Goal: Task Accomplishment & Management: Complete application form

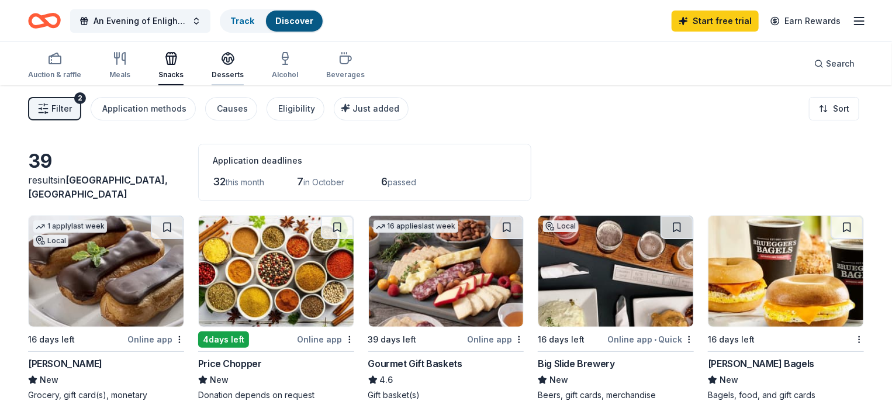
click at [230, 74] on div "Desserts" at bounding box center [228, 74] width 32 height 9
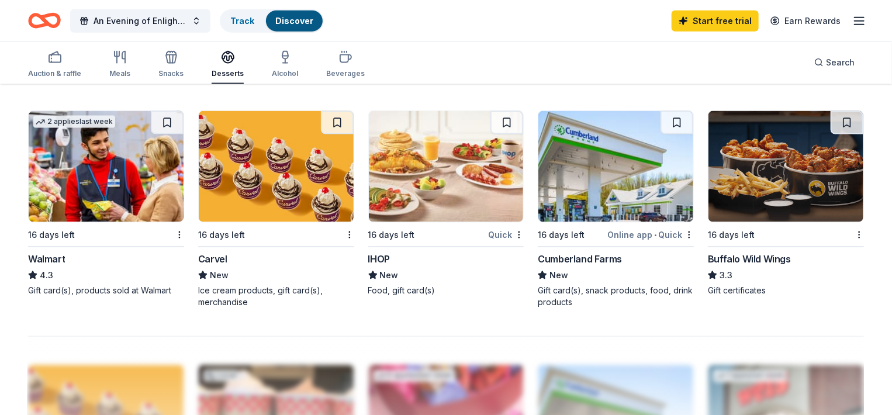
scroll to position [784, 0]
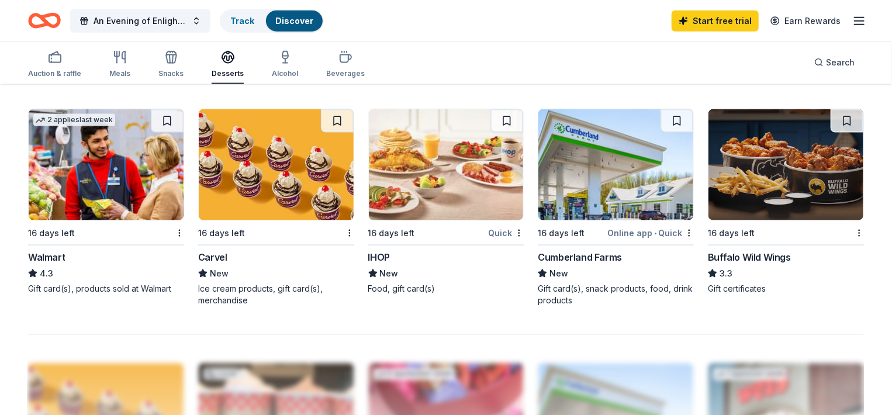
click at [283, 139] on img at bounding box center [276, 164] width 155 height 111
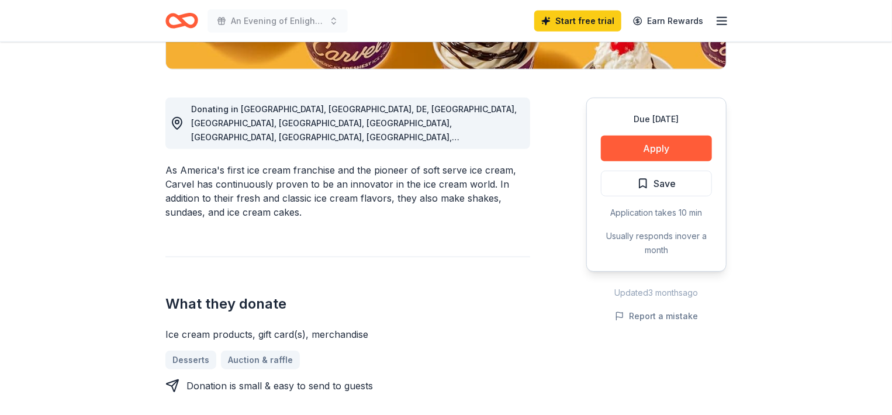
scroll to position [289, 0]
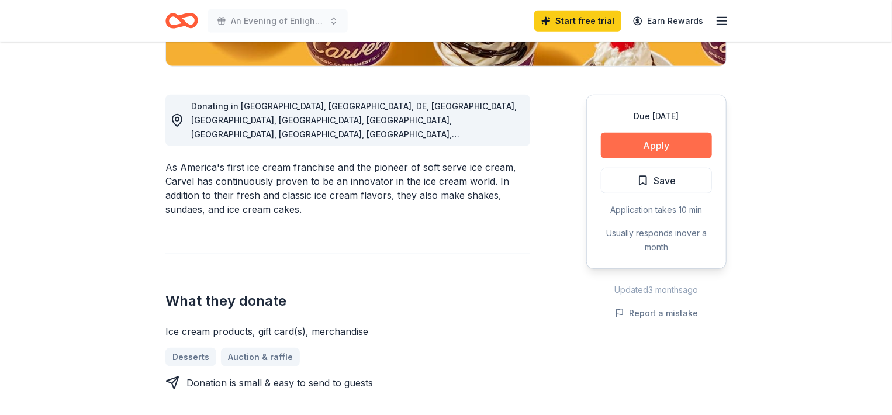
click at [692, 149] on button "Apply" at bounding box center [656, 146] width 111 height 26
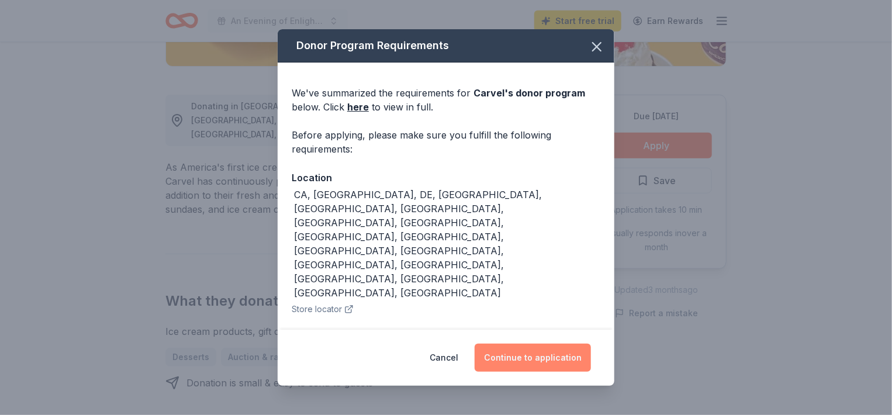
click at [513, 344] on button "Continue to application" at bounding box center [533, 358] width 116 height 28
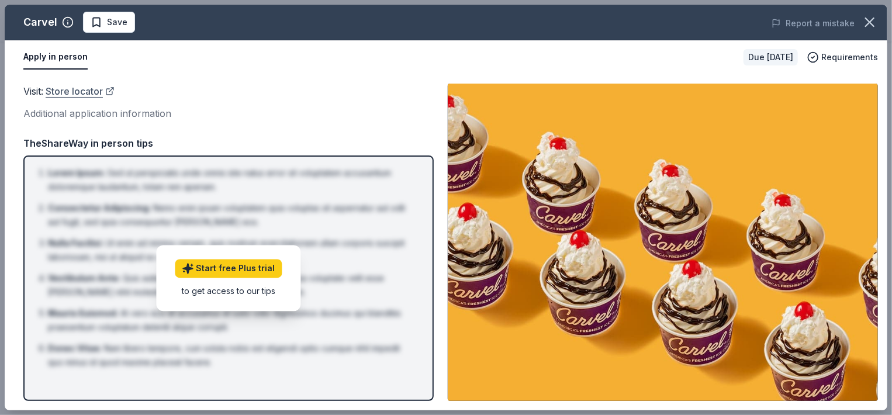
click at [68, 91] on link "Store locator" at bounding box center [80, 91] width 69 height 15
